Goal: Find specific page/section

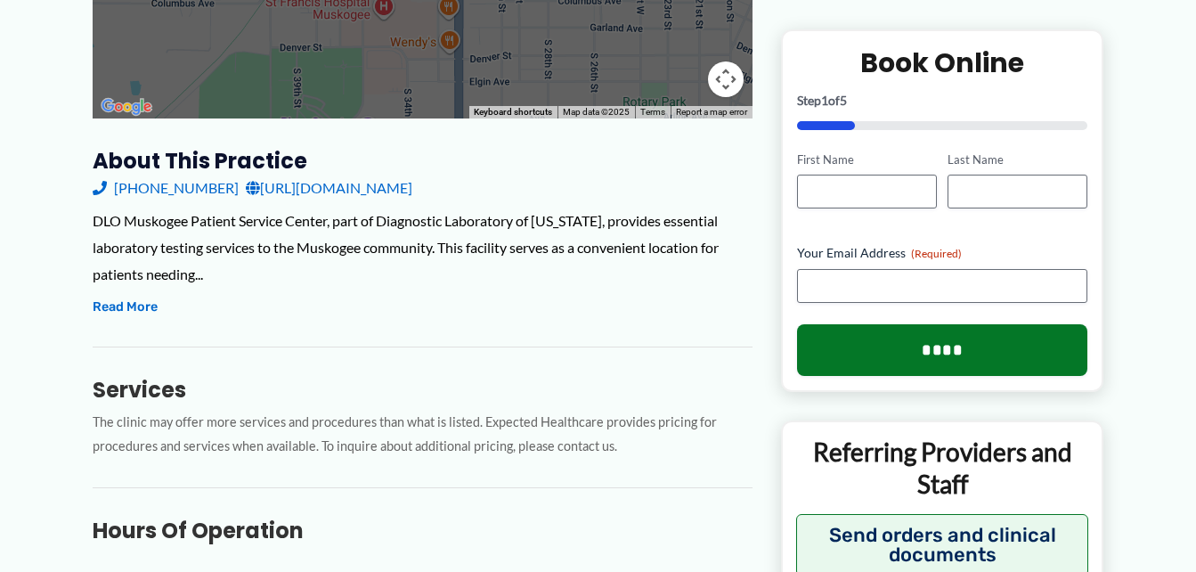
scroll to position [501, 0]
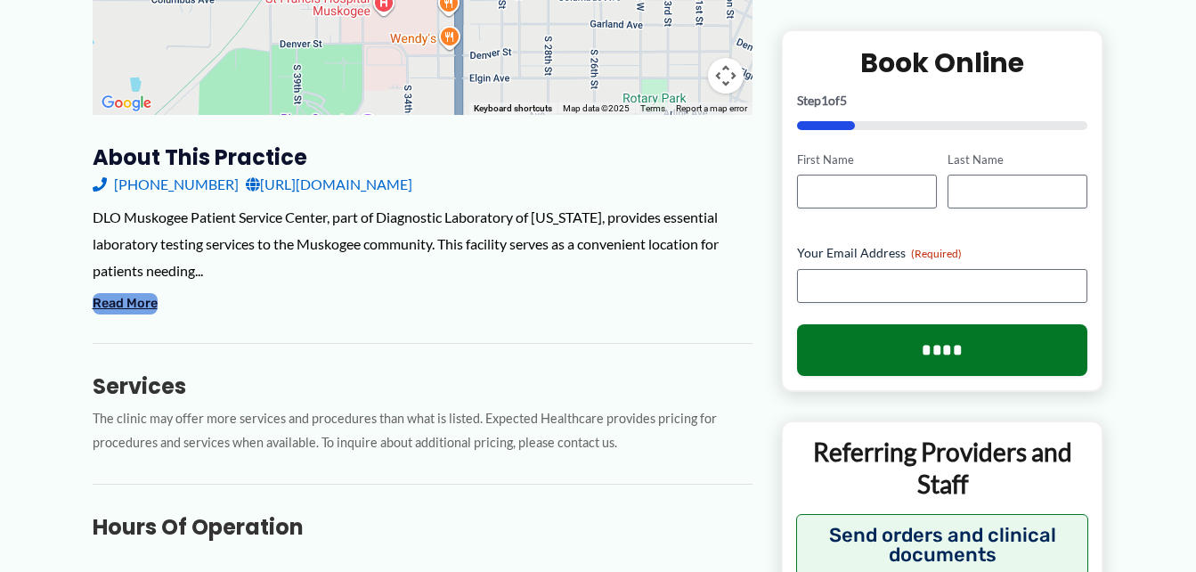
click at [149, 304] on button "Read More" at bounding box center [125, 303] width 65 height 21
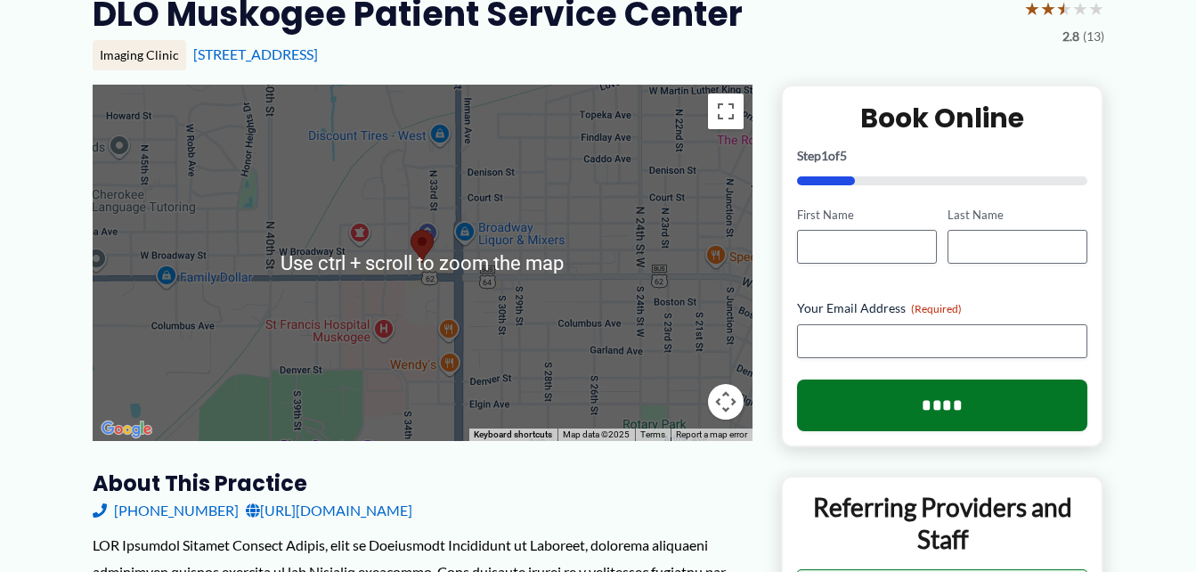
scroll to position [178, 0]
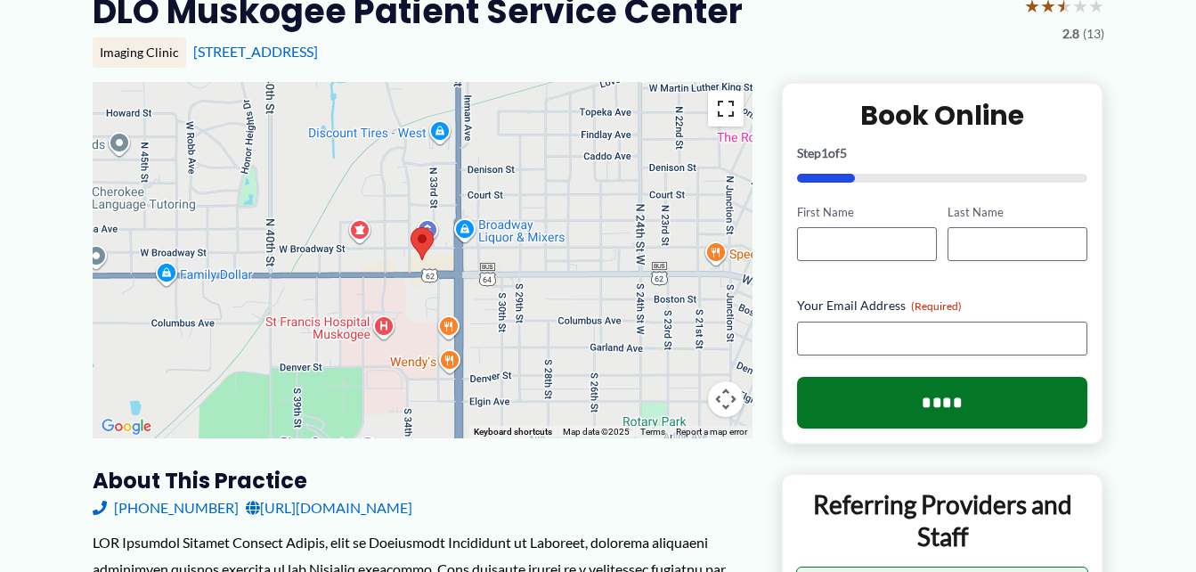
click at [727, 113] on button "Toggle fullscreen view" at bounding box center [726, 109] width 36 height 36
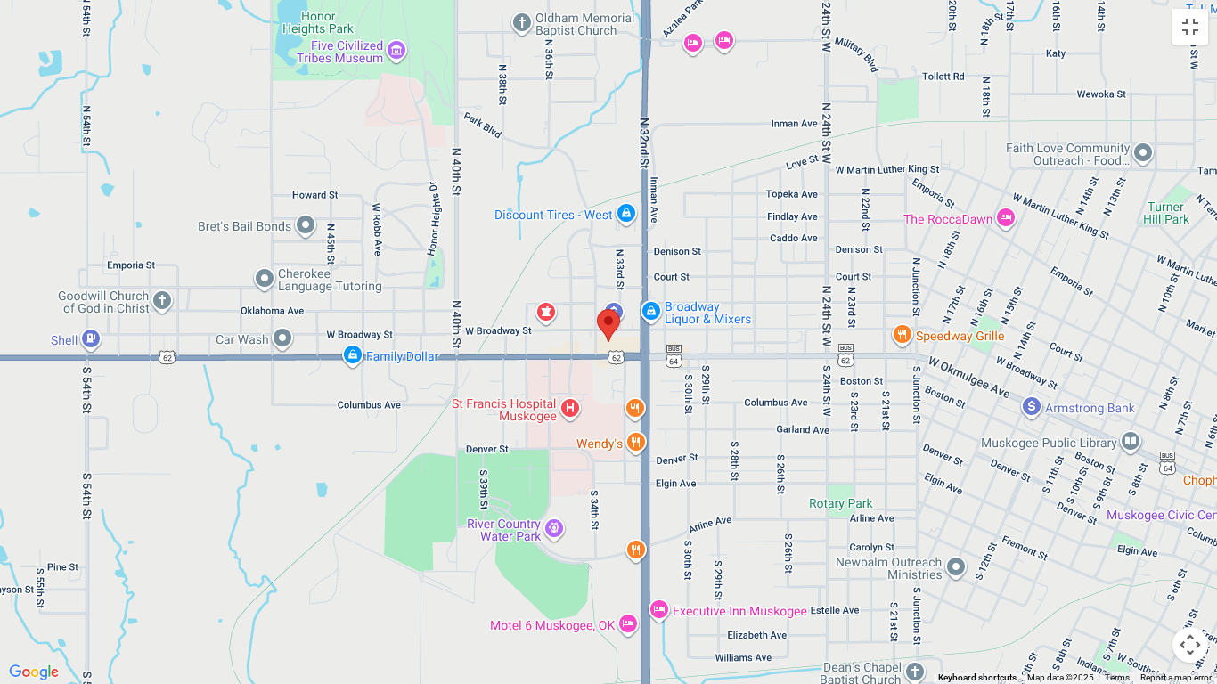
click at [606, 322] on img at bounding box center [608, 325] width 23 height 33
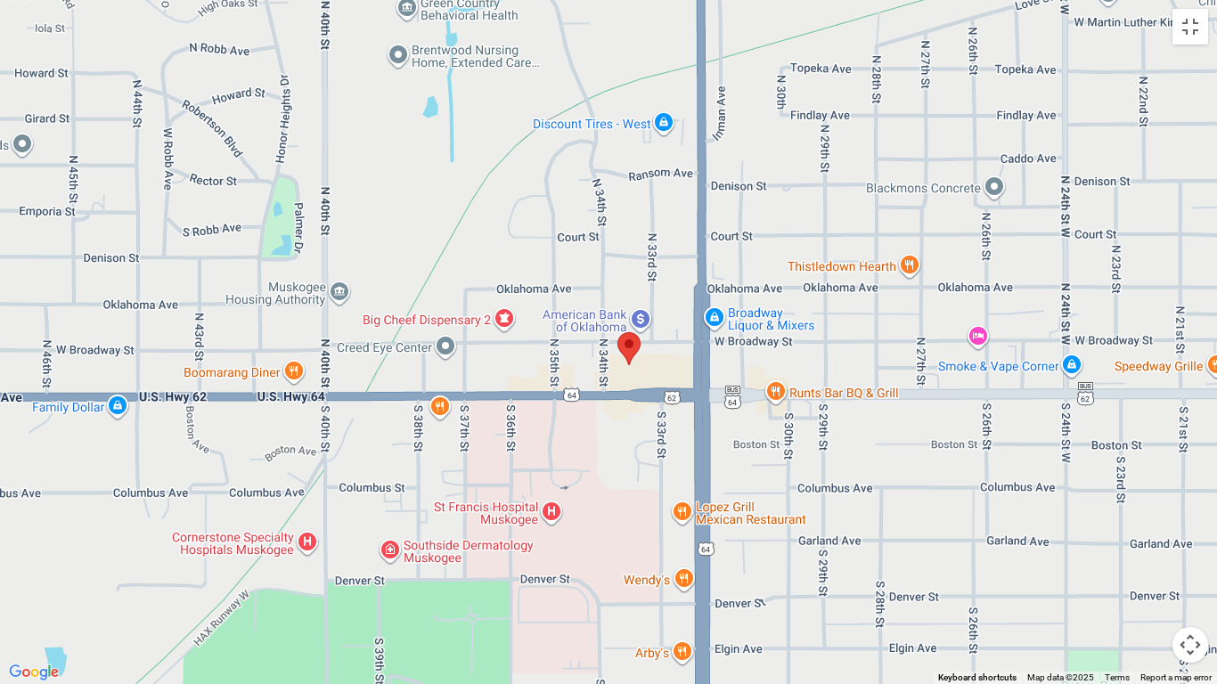
click at [629, 343] on img at bounding box center [628, 348] width 23 height 33
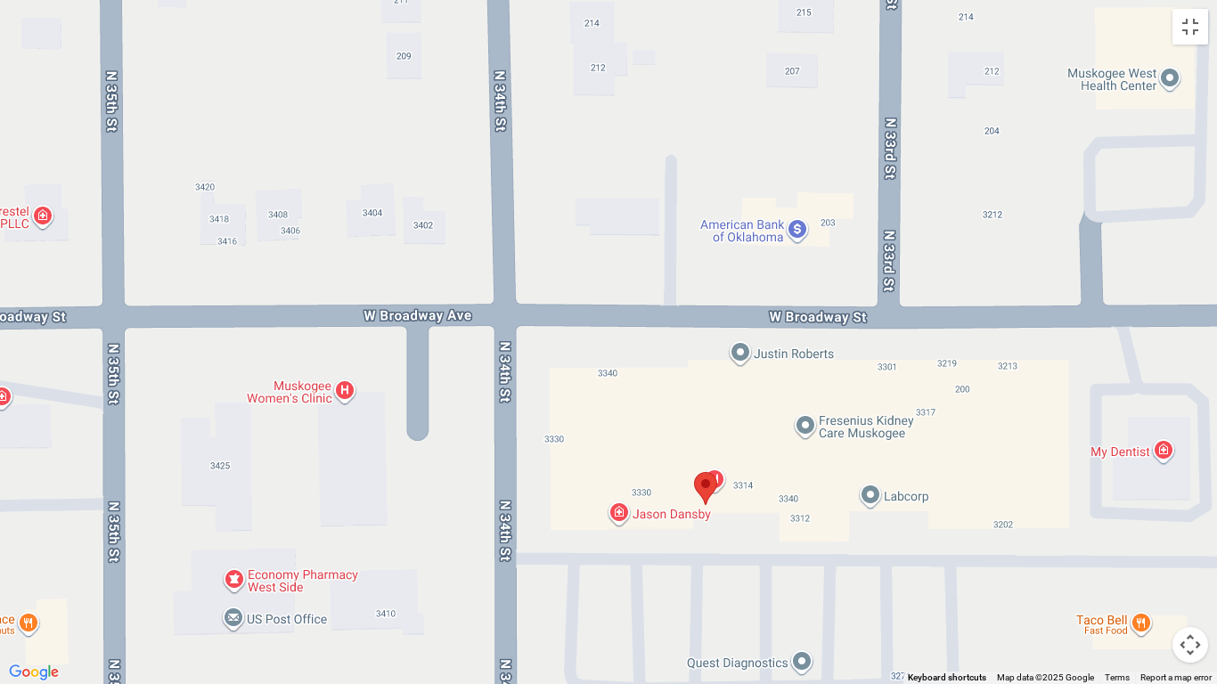
click at [706, 485] on img at bounding box center [705, 488] width 23 height 33
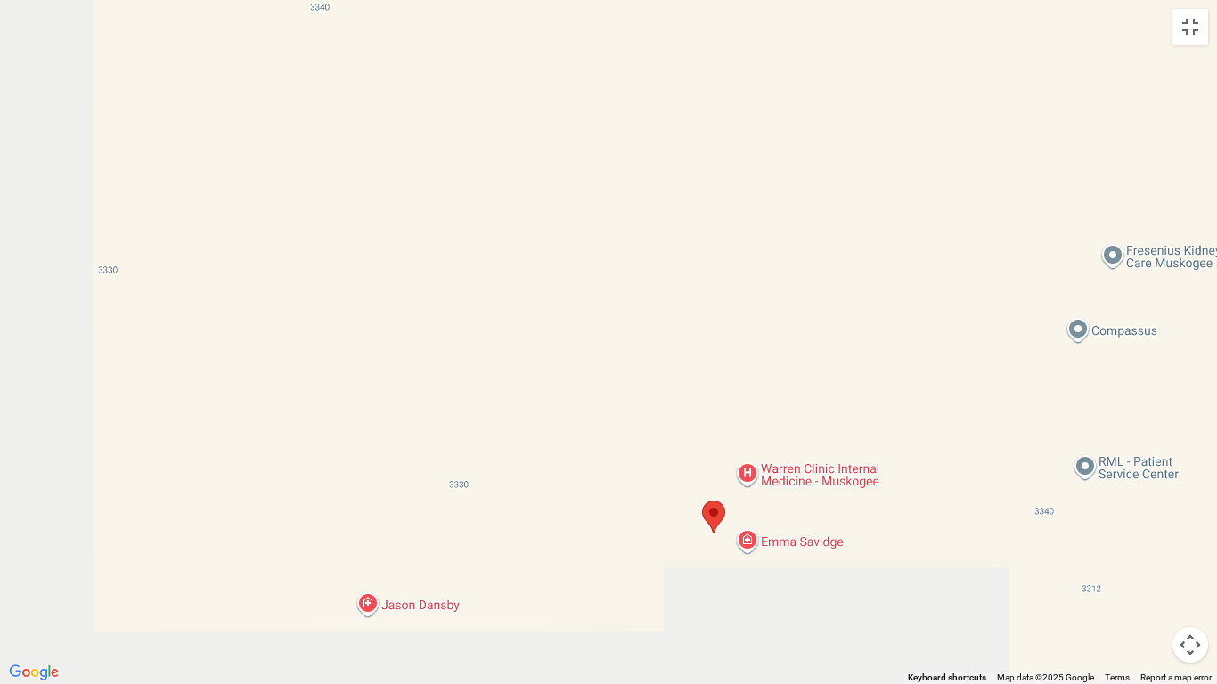
drag, startPoint x: 736, startPoint y: 449, endPoint x: 725, endPoint y: 68, distance: 381.3
click at [725, 70] on div at bounding box center [608, 342] width 1217 height 684
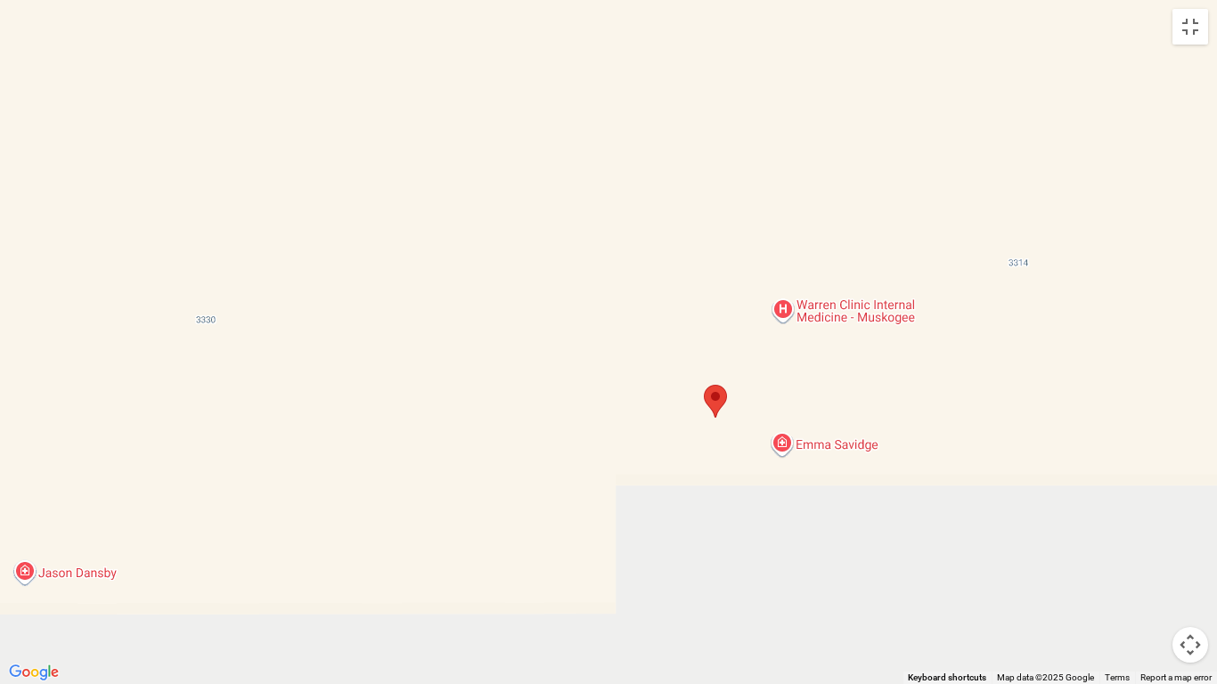
click at [716, 395] on img at bounding box center [715, 401] width 23 height 33
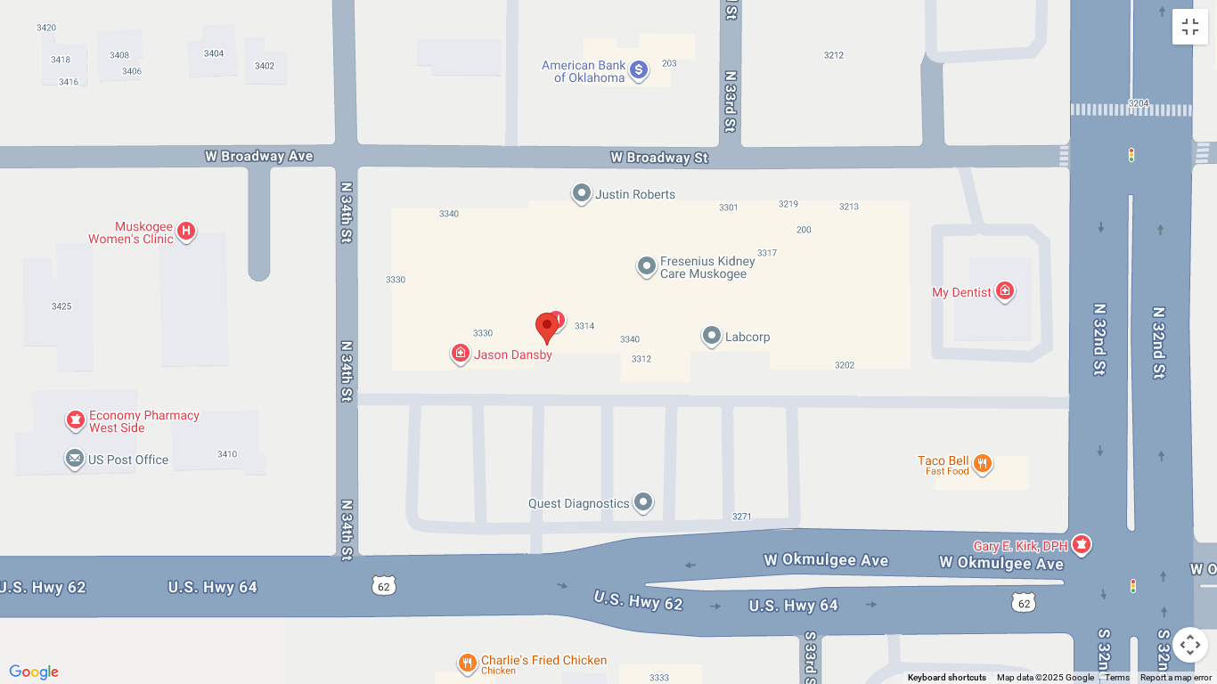
click at [742, 334] on div at bounding box center [608, 342] width 1217 height 684
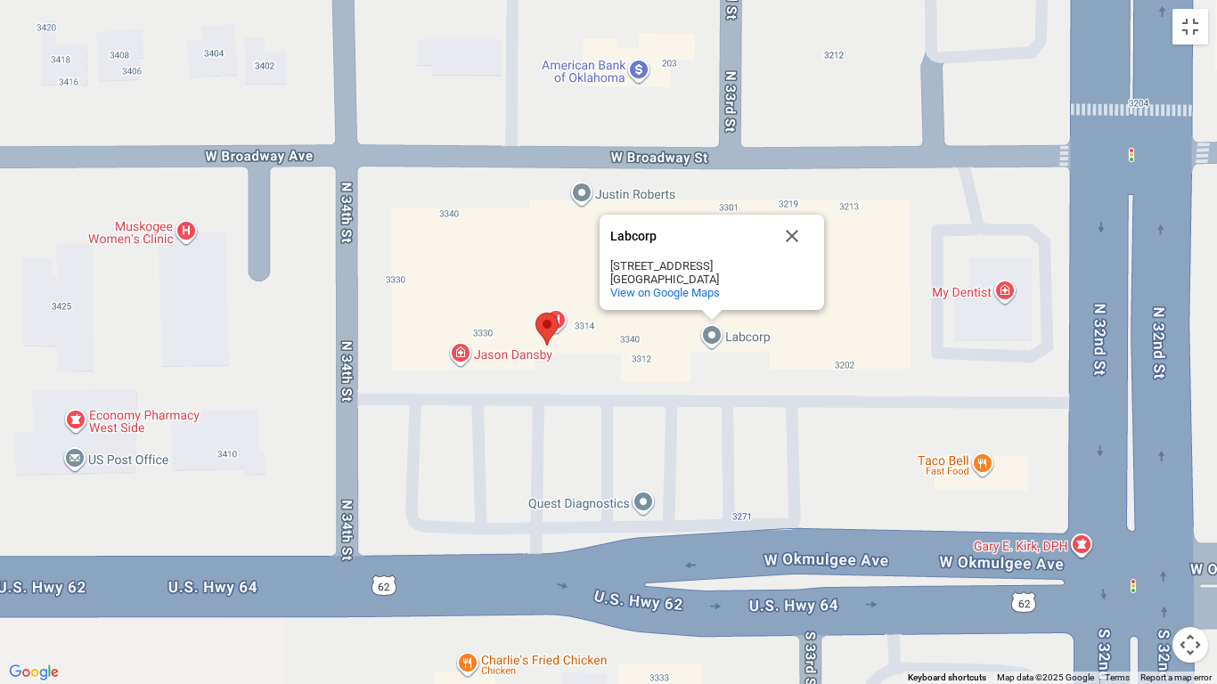
click at [793, 234] on button "Close" at bounding box center [791, 236] width 43 height 43
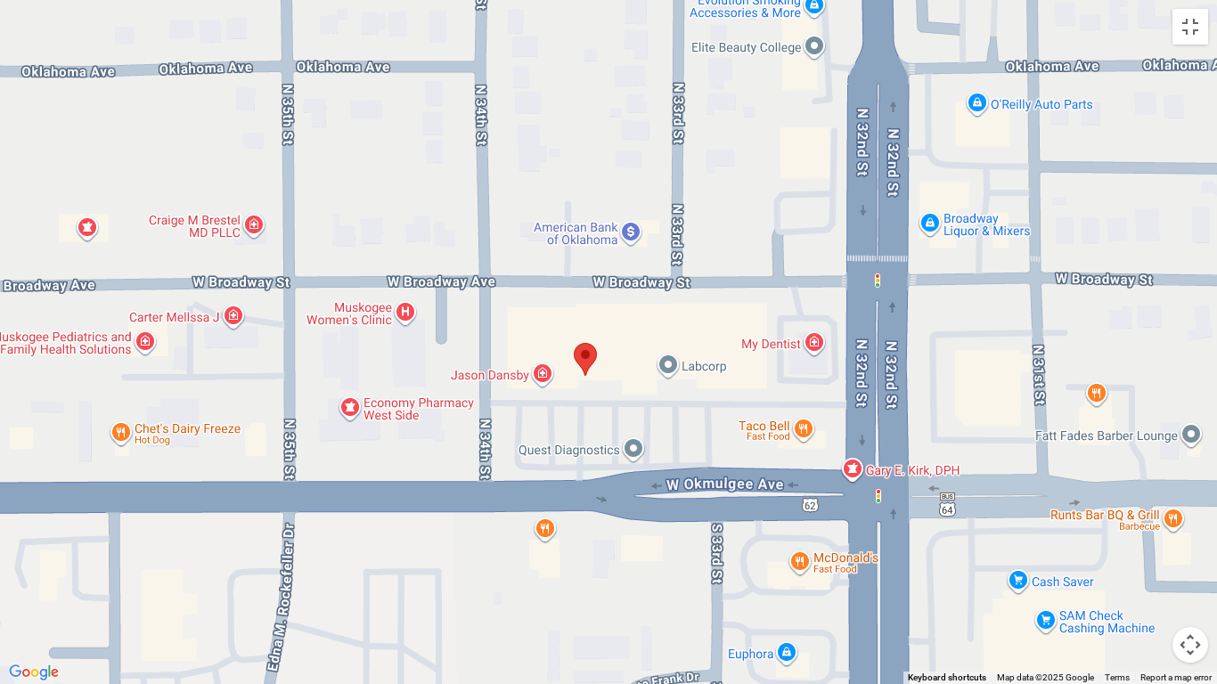
click at [631, 447] on div at bounding box center [608, 342] width 1217 height 684
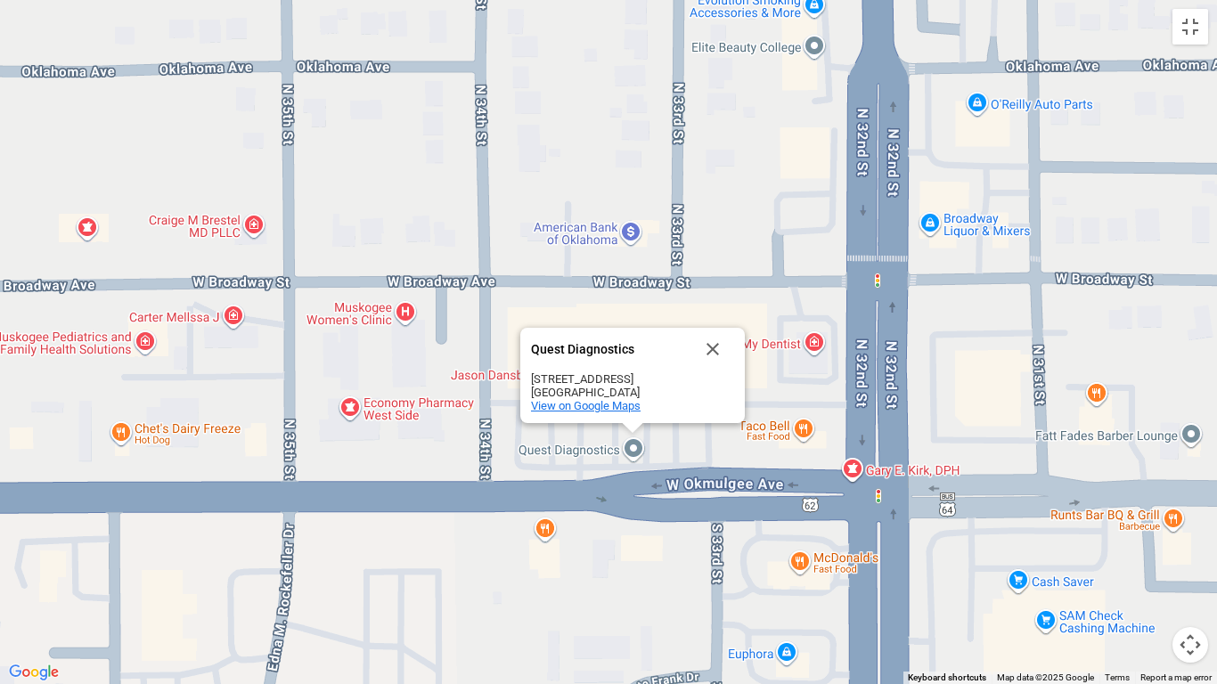
click at [590, 407] on span "View on Google Maps" at bounding box center [586, 405] width 110 height 13
